Goal: Find specific page/section: Find specific page/section

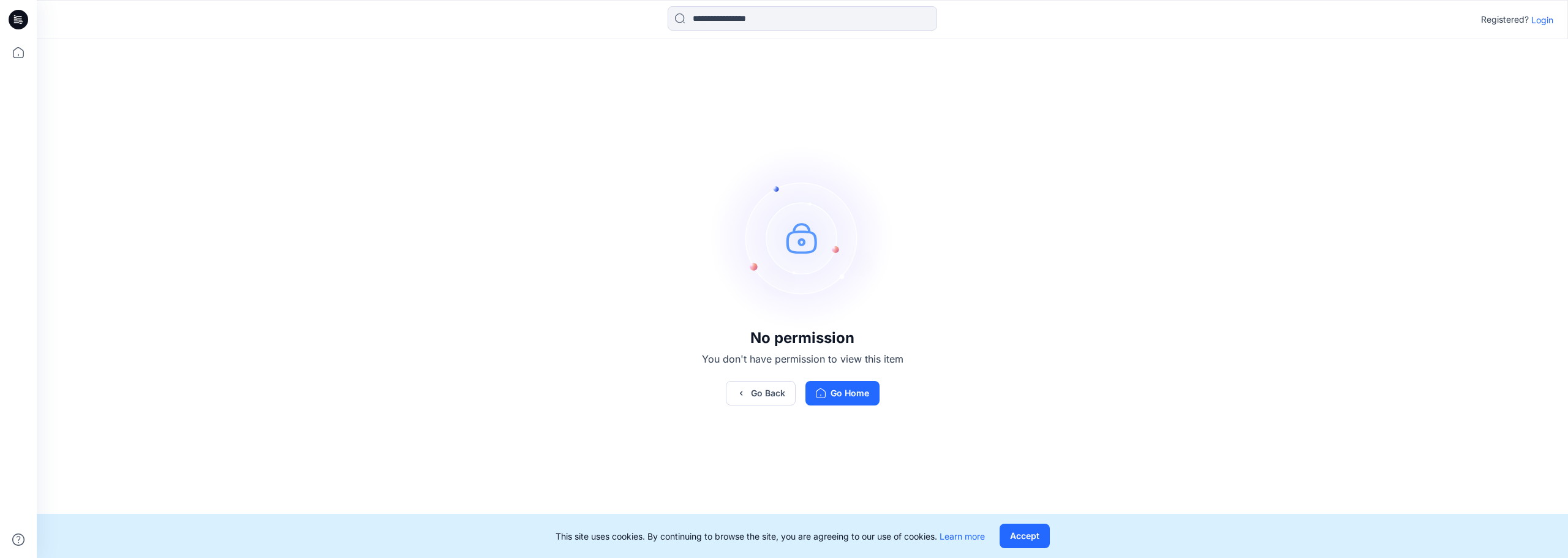
click at [780, 22] on p "Login" at bounding box center [1543, 19] width 22 height 13
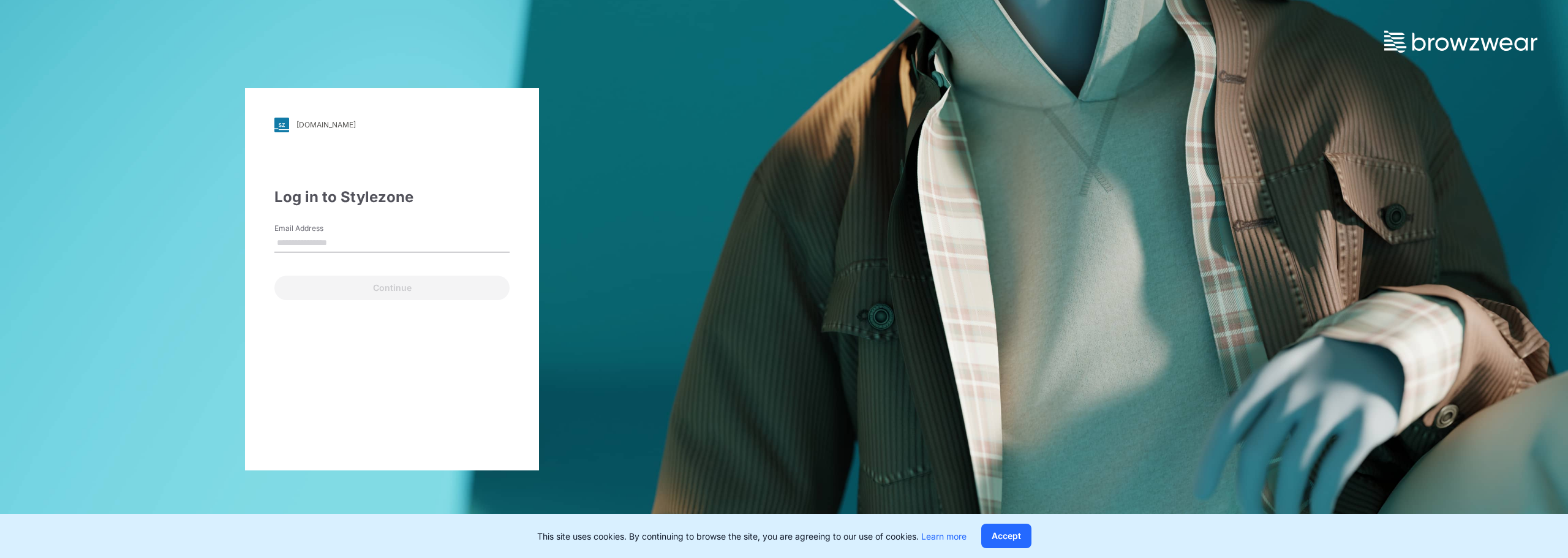
type input "**********"
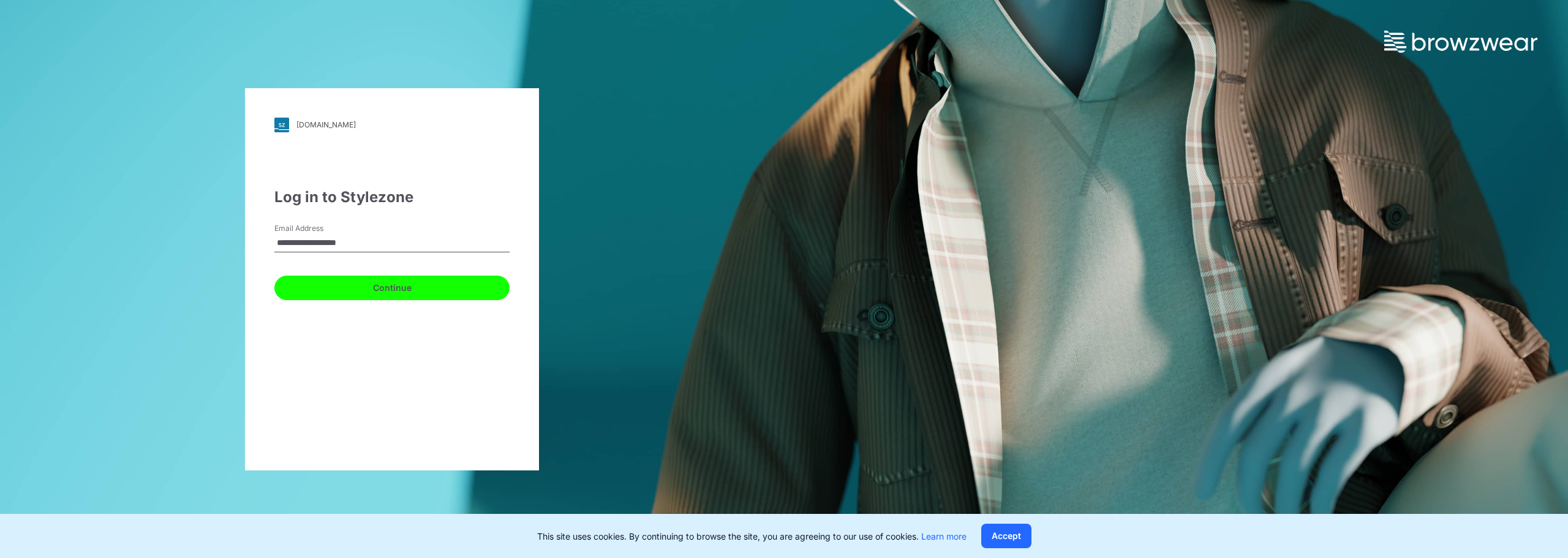
click at [391, 283] on button "Continue" at bounding box center [392, 288] width 235 height 25
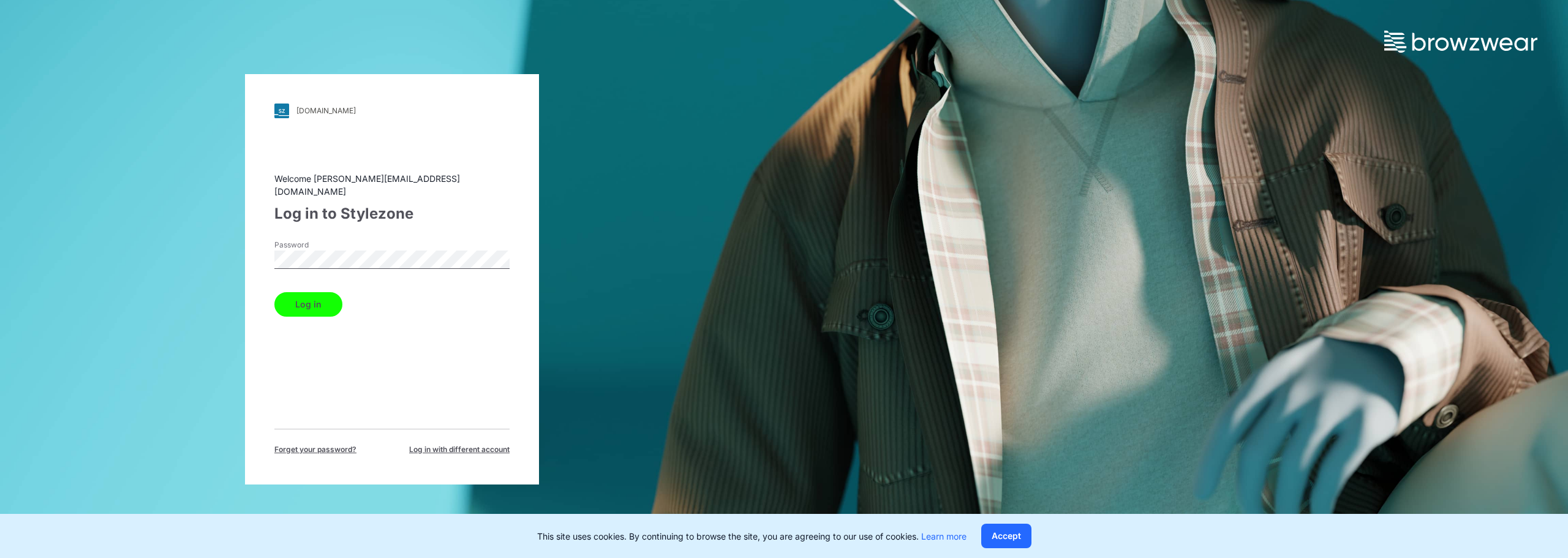
click at [313, 295] on button "Log in" at bounding box center [308, 304] width 68 height 25
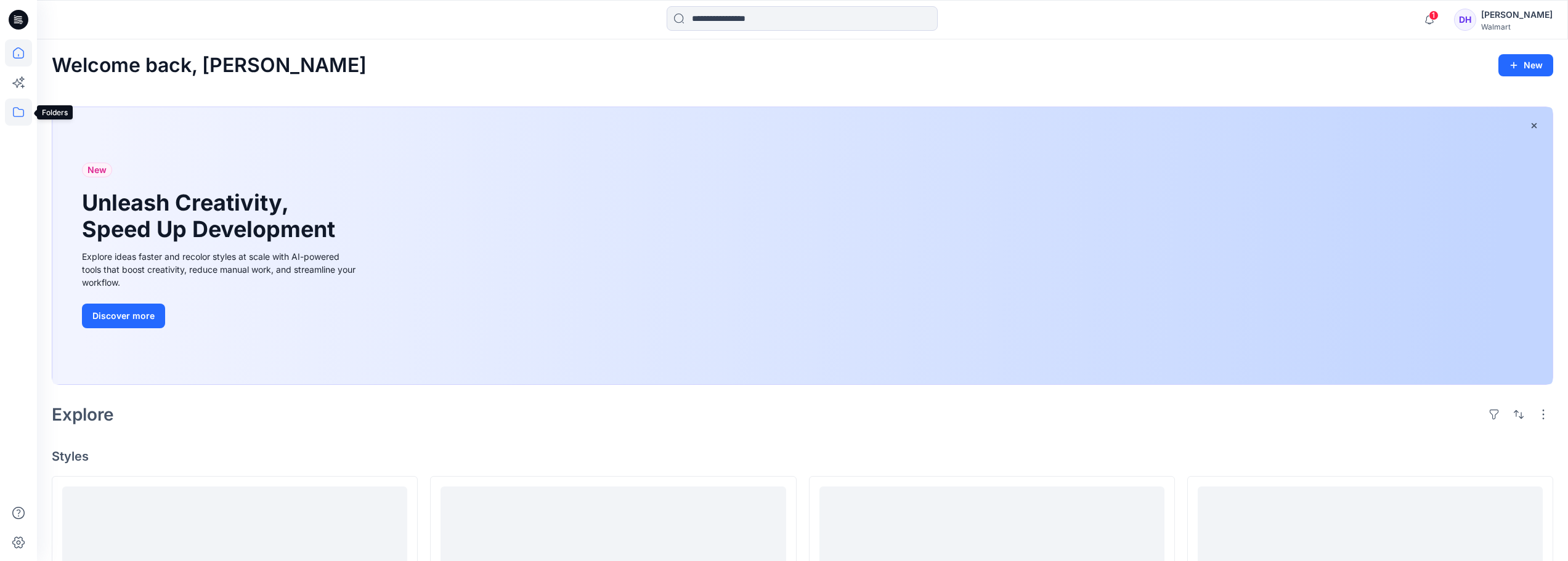
click at [25, 116] on icon at bounding box center [19, 112] width 27 height 27
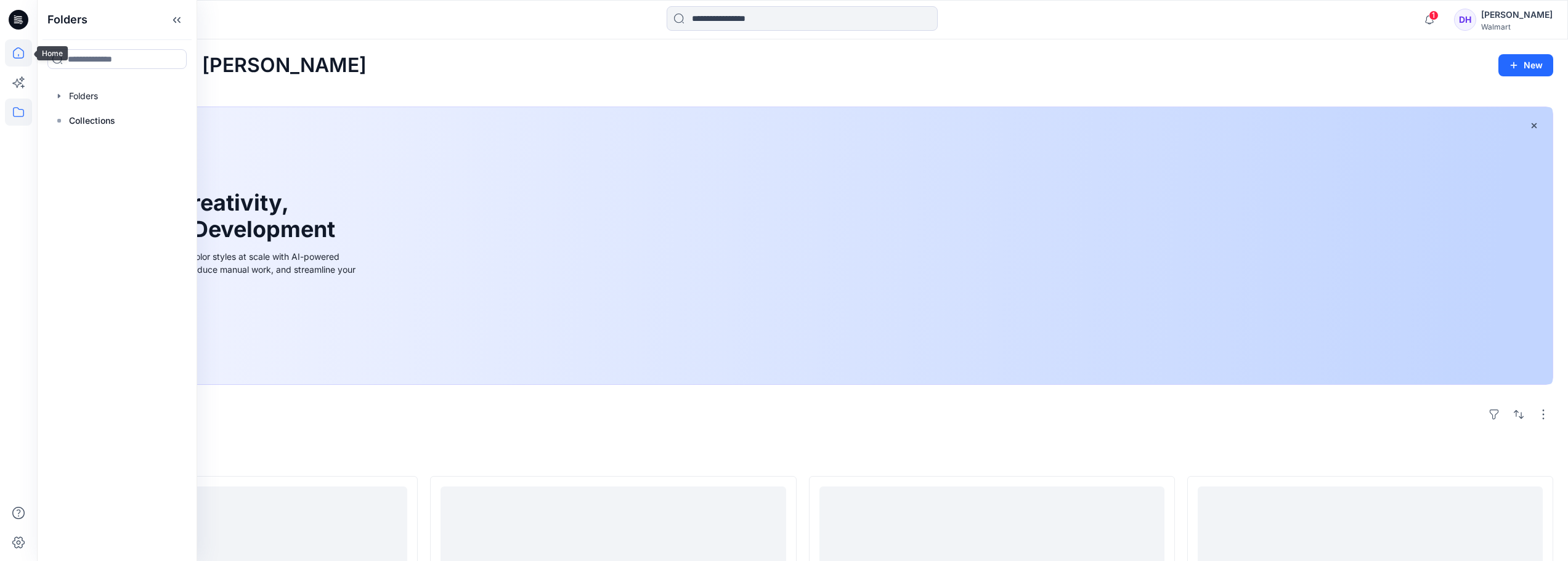
click at [25, 52] on icon at bounding box center [19, 53] width 27 height 27
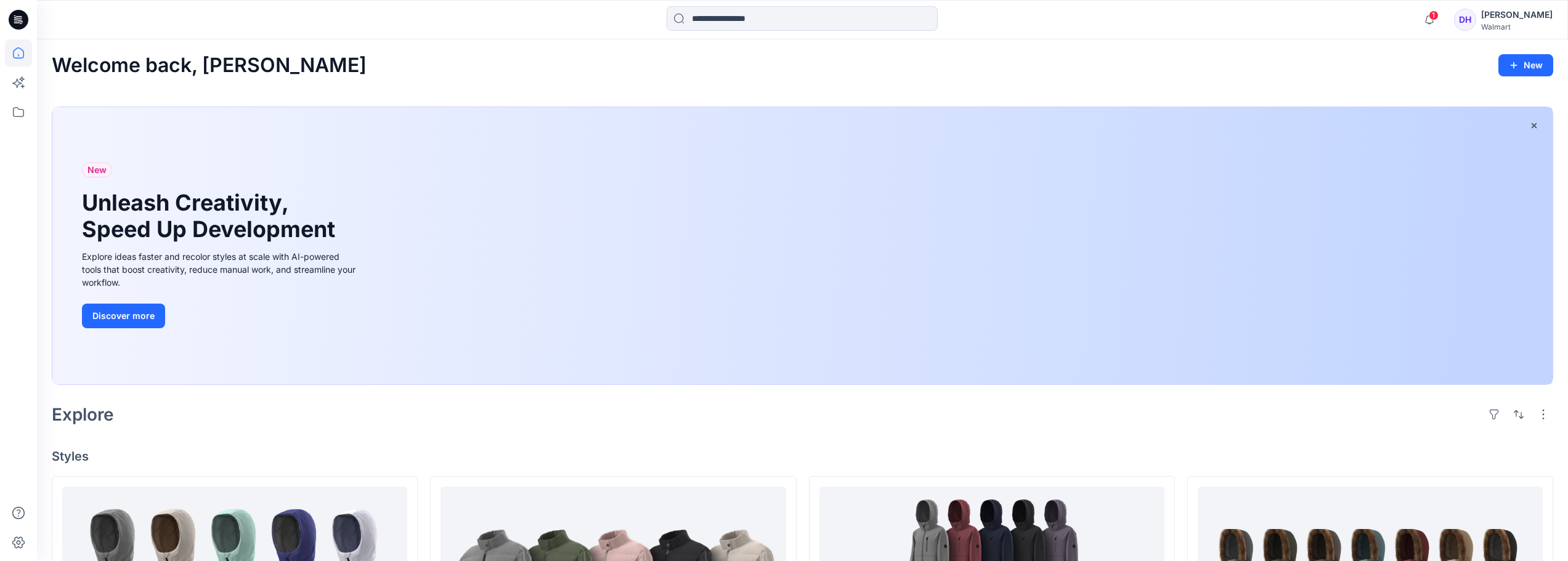
click at [19, 19] on icon at bounding box center [19, 18] width 5 height 1
click at [10, 116] on icon at bounding box center [19, 112] width 27 height 27
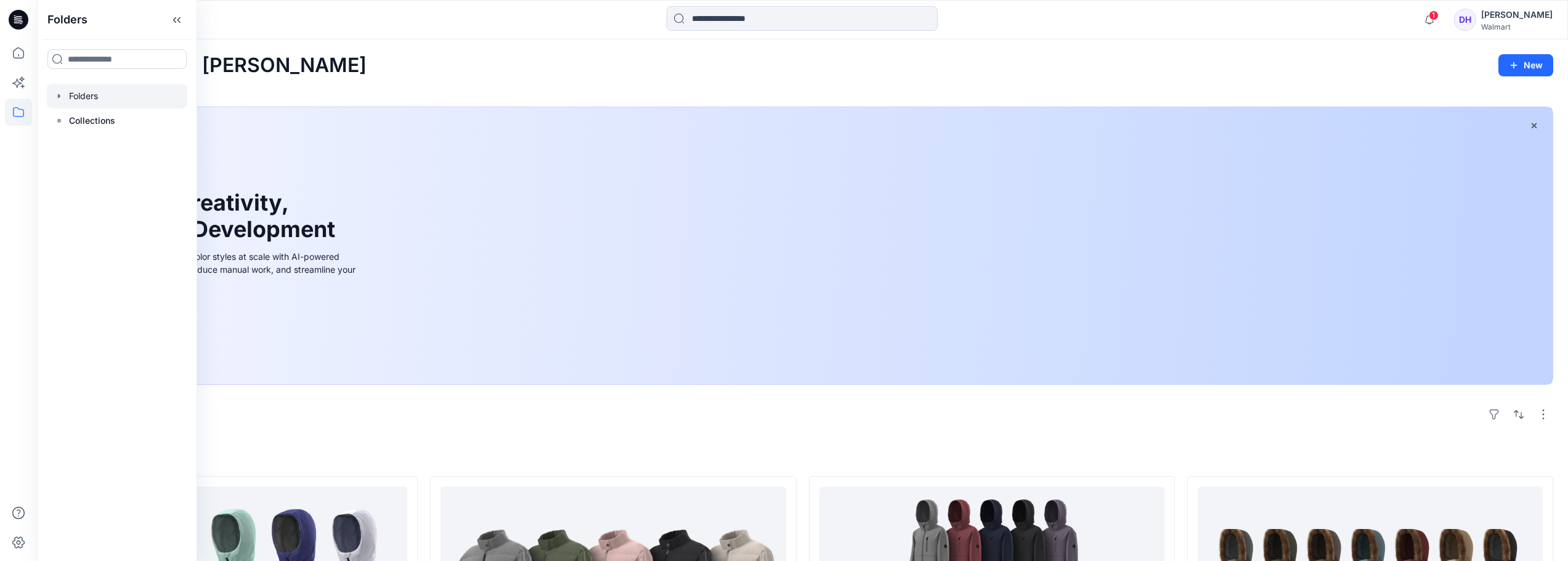
click at [133, 94] on div at bounding box center [118, 96] width 141 height 25
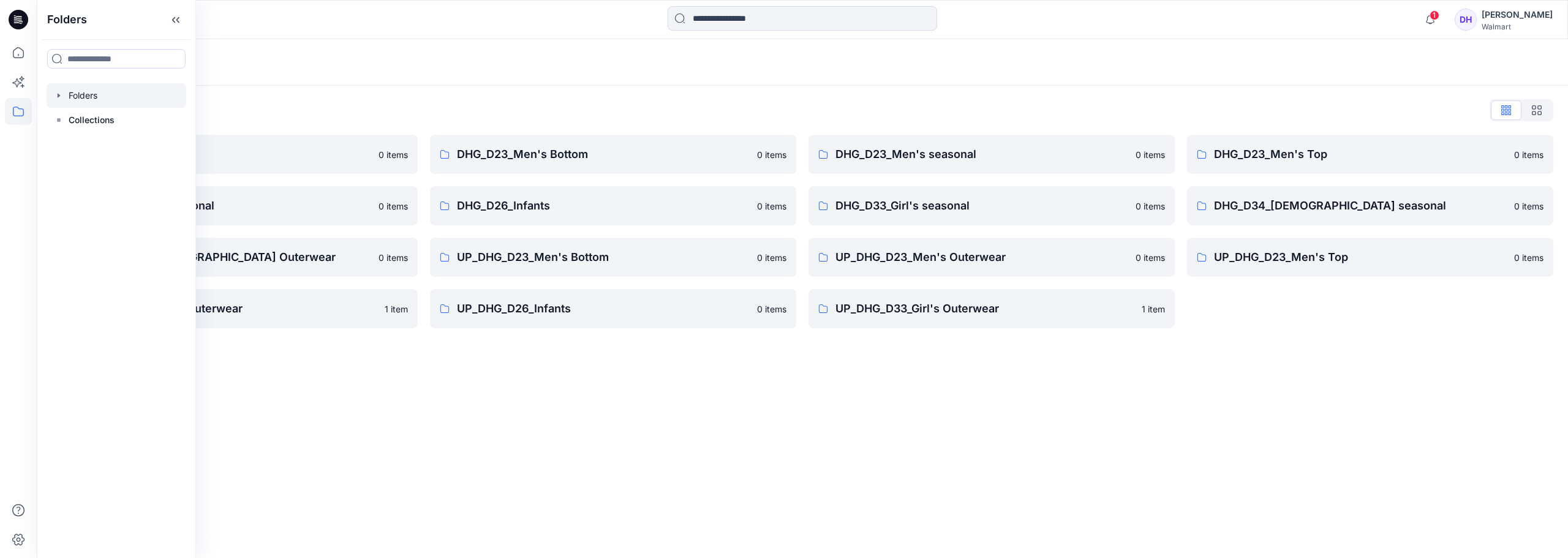
click at [620, 447] on div "Folders Folders List DHG Internal Review 0 items DHG_D24_Boys Seasonal 0 items …" at bounding box center [802, 299] width 1532 height 519
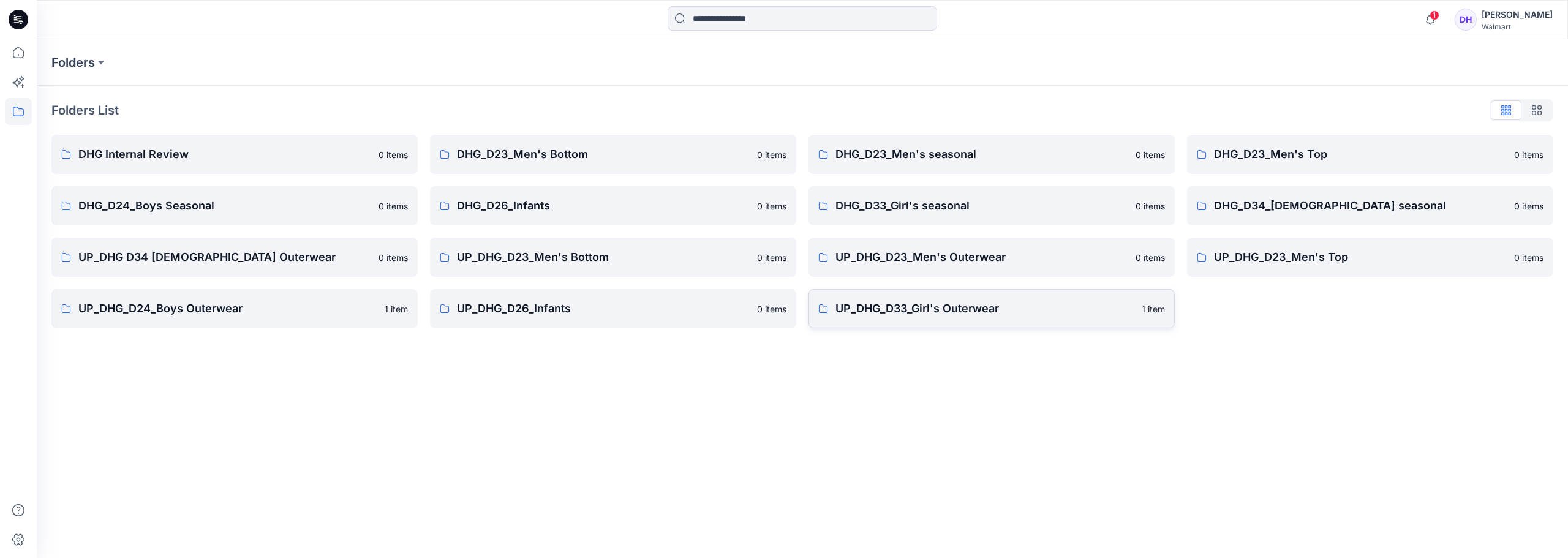
click at [780, 316] on p "UP_DHG_D33_Girl's Outerwear" at bounding box center [985, 308] width 299 height 17
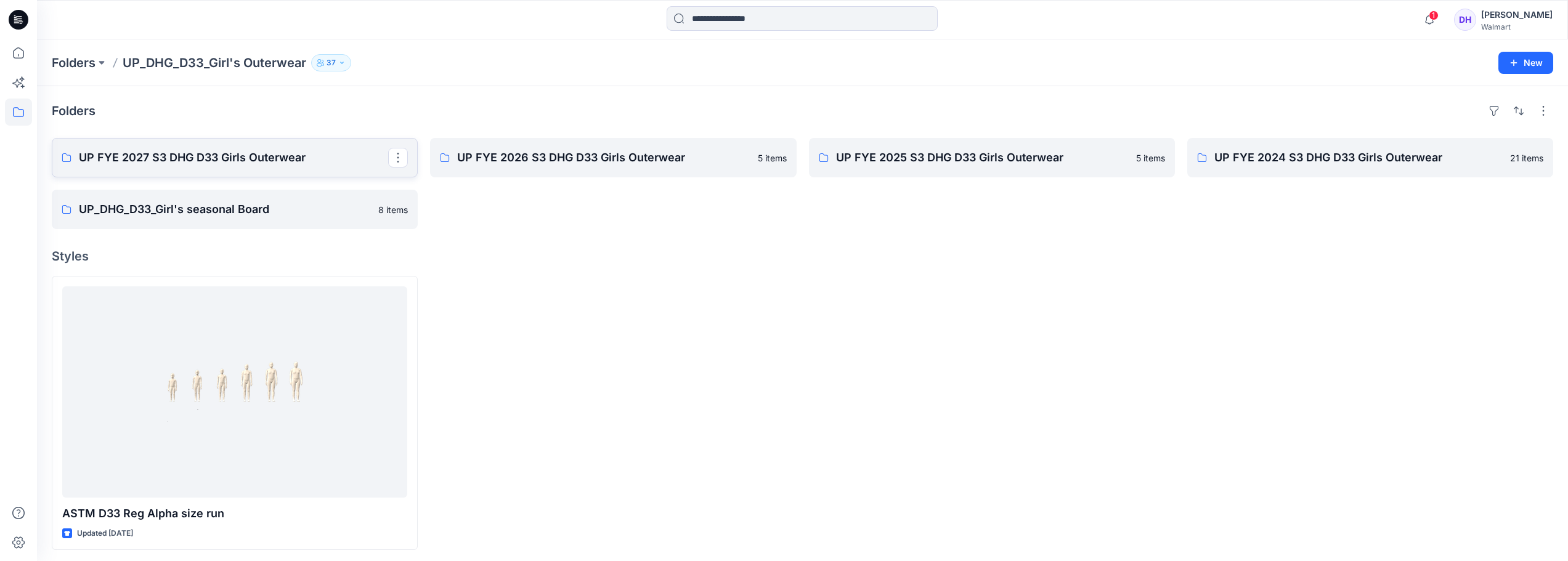
click at [306, 161] on p "UP FYE 2027 S3 DHG D33 Girls Outerwear" at bounding box center [233, 157] width 309 height 17
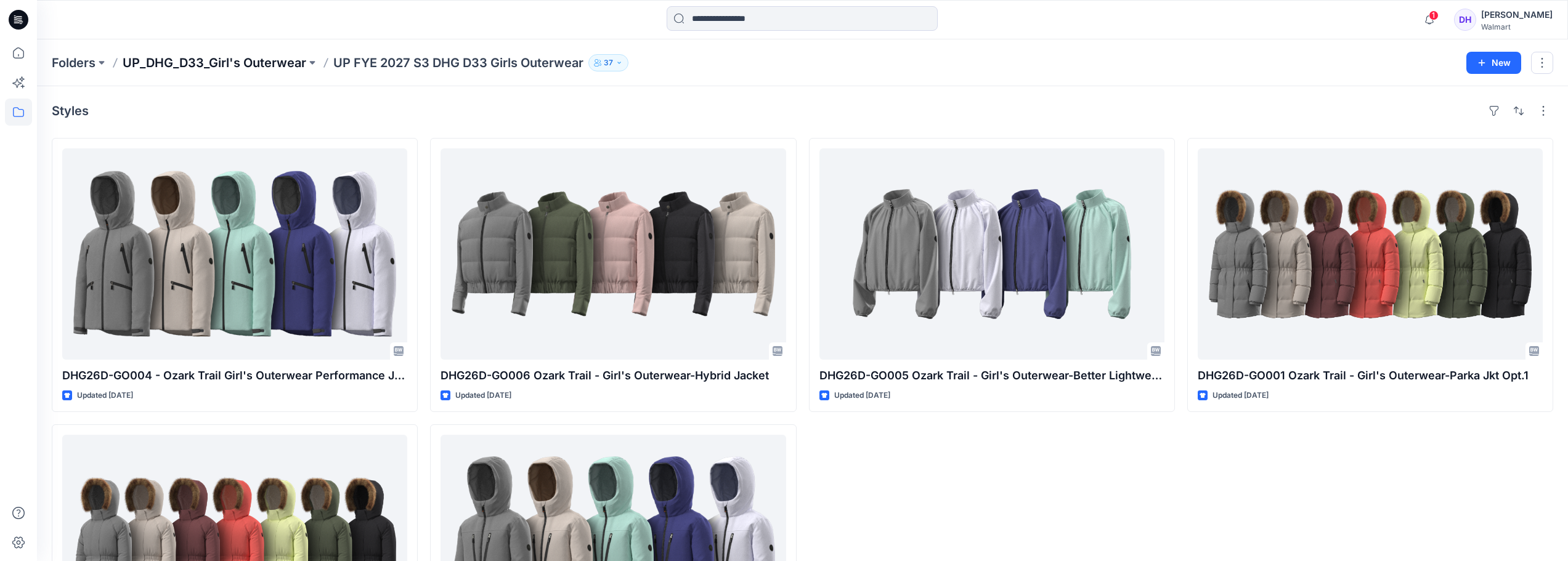
click at [255, 63] on p "UP_DHG_D33_Girl's Outerwear" at bounding box center [214, 62] width 184 height 17
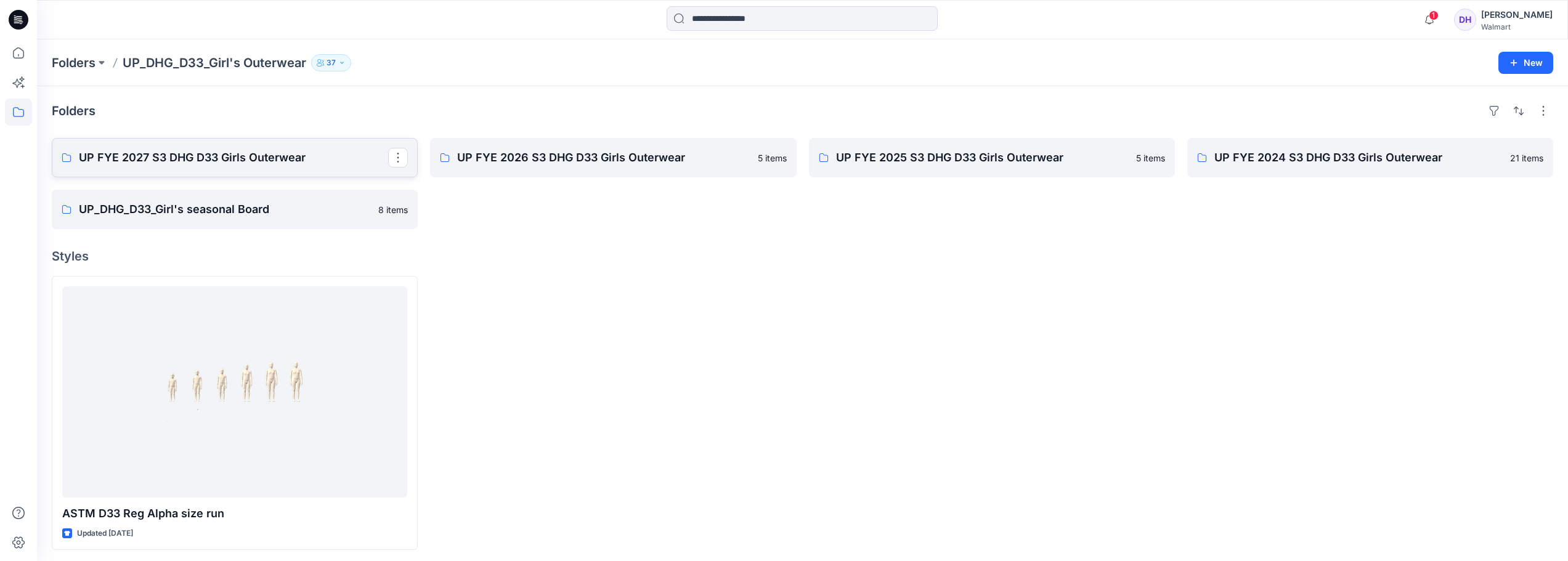
click at [260, 166] on p "UP FYE 2027 S3 DHG D33 Girls Outerwear" at bounding box center [233, 157] width 309 height 17
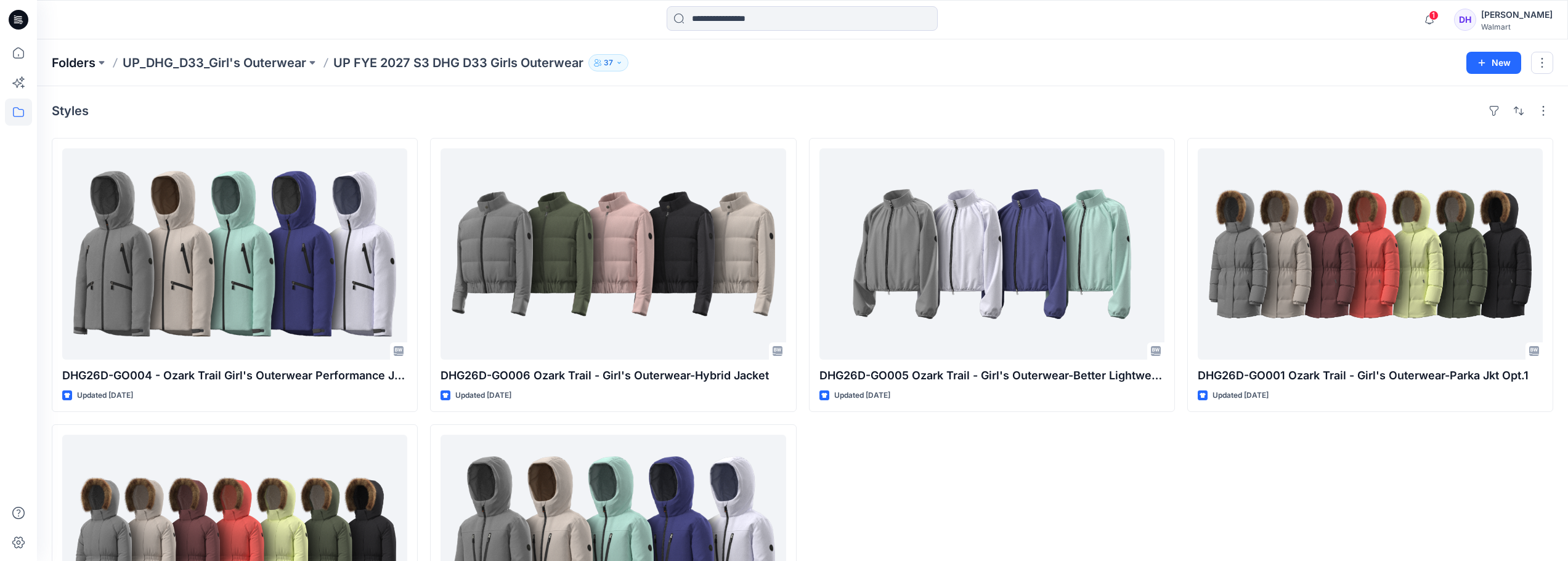
click at [58, 61] on p "Folders" at bounding box center [73, 62] width 43 height 17
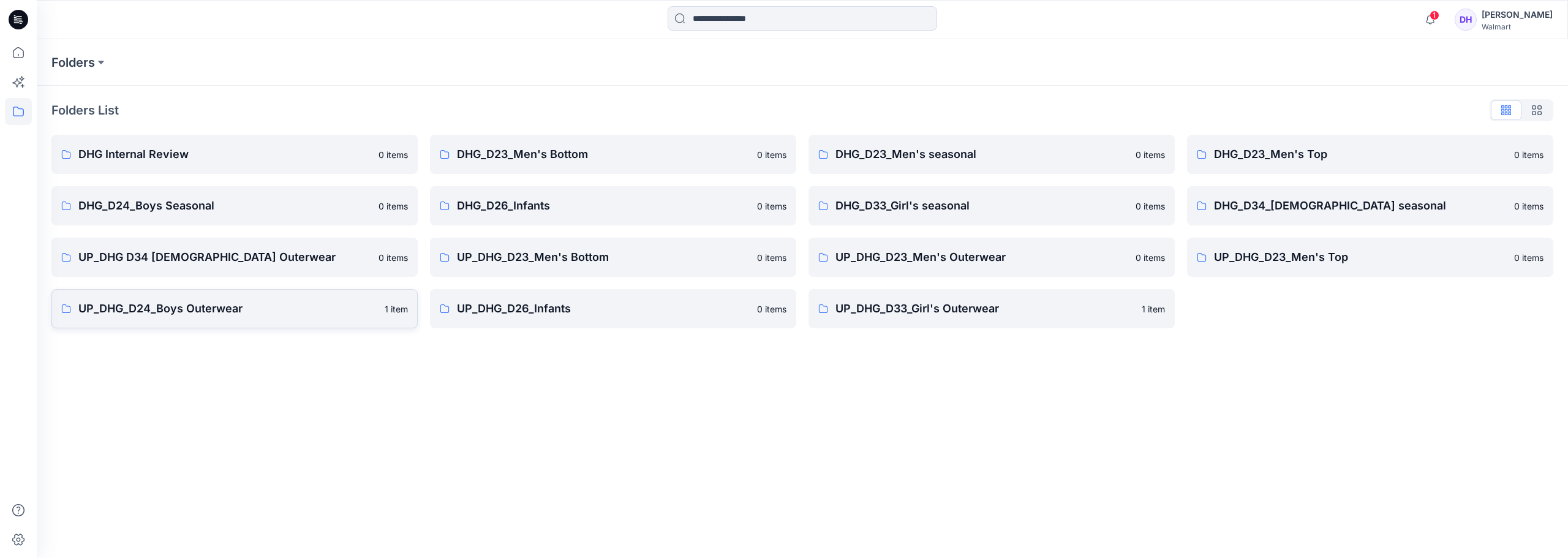
click at [225, 300] on p "UP_DHG_D24_Boys Outerwear" at bounding box center [227, 308] width 299 height 17
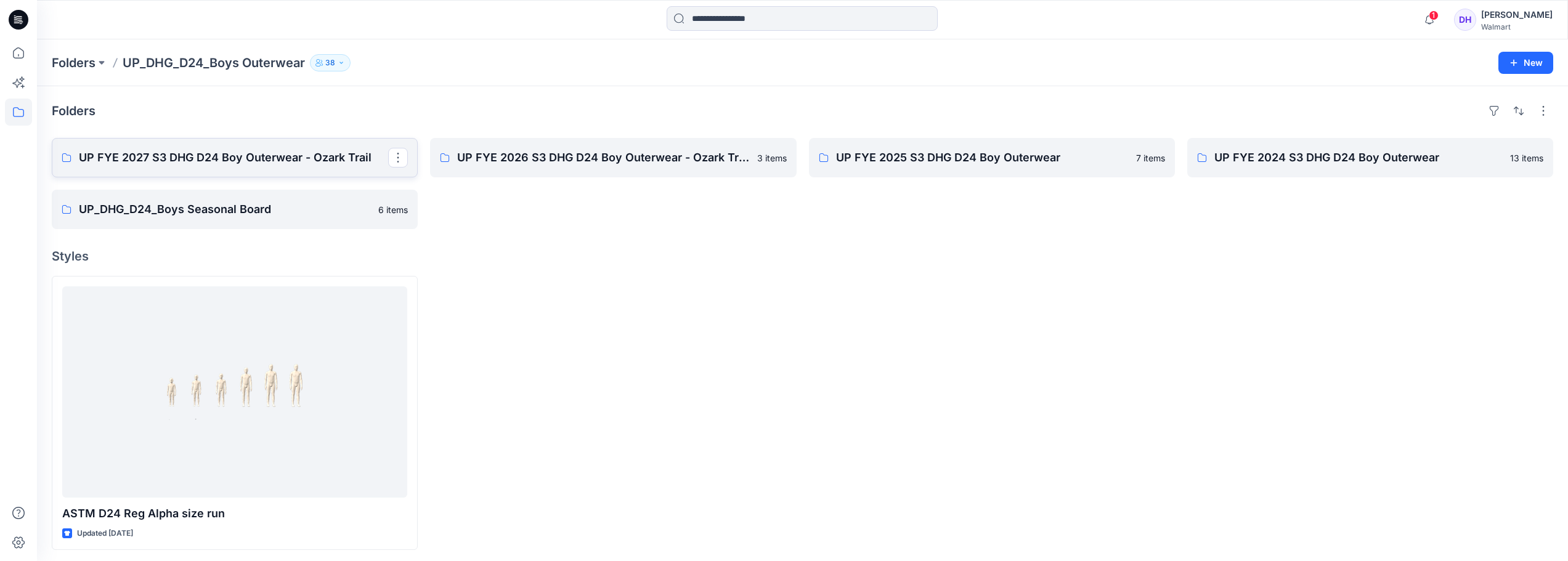
click at [258, 154] on p "UP FYE 2027 S3 DHG D24 Boy Outerwear - Ozark Trail" at bounding box center [233, 157] width 309 height 17
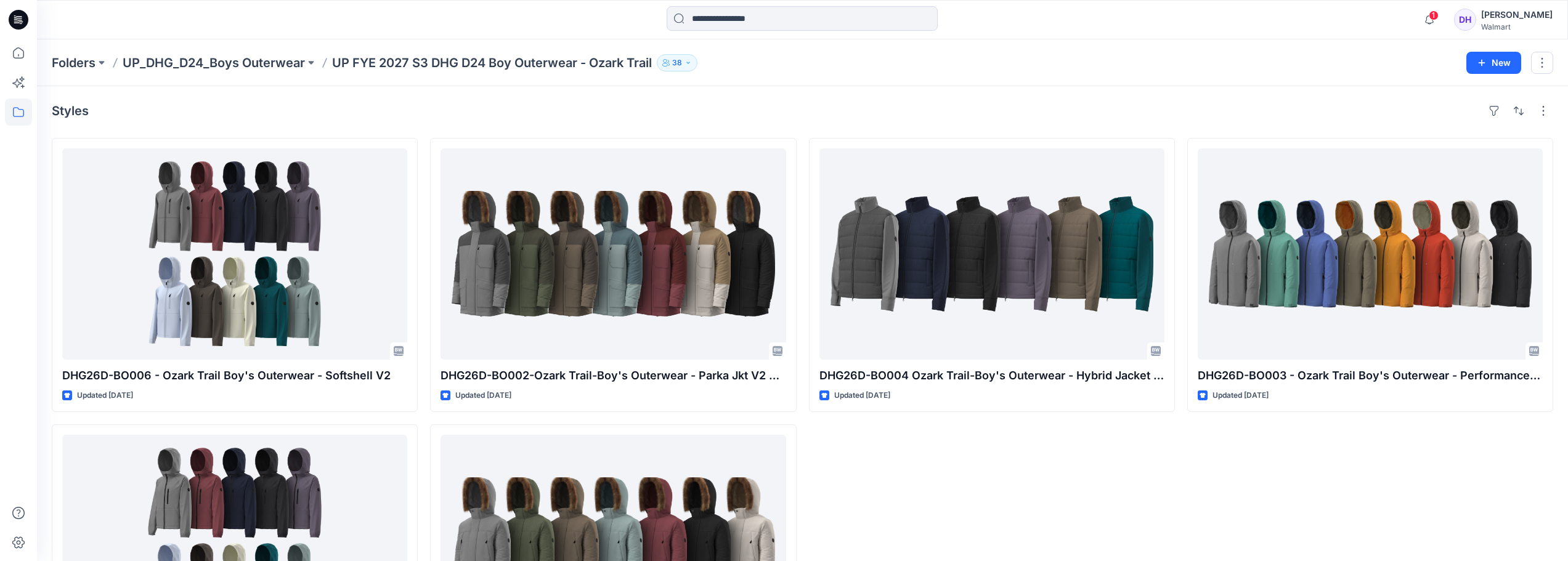
click at [784, 466] on div "DHG26D-BO004 Ozark Trail-Boy's Outerwear - Hybrid Jacket Opt.1 Updated [DATE]" at bounding box center [992, 418] width 366 height 560
click at [82, 64] on p "Folders" at bounding box center [73, 62] width 43 height 17
